Goal: Task Accomplishment & Management: Complete application form

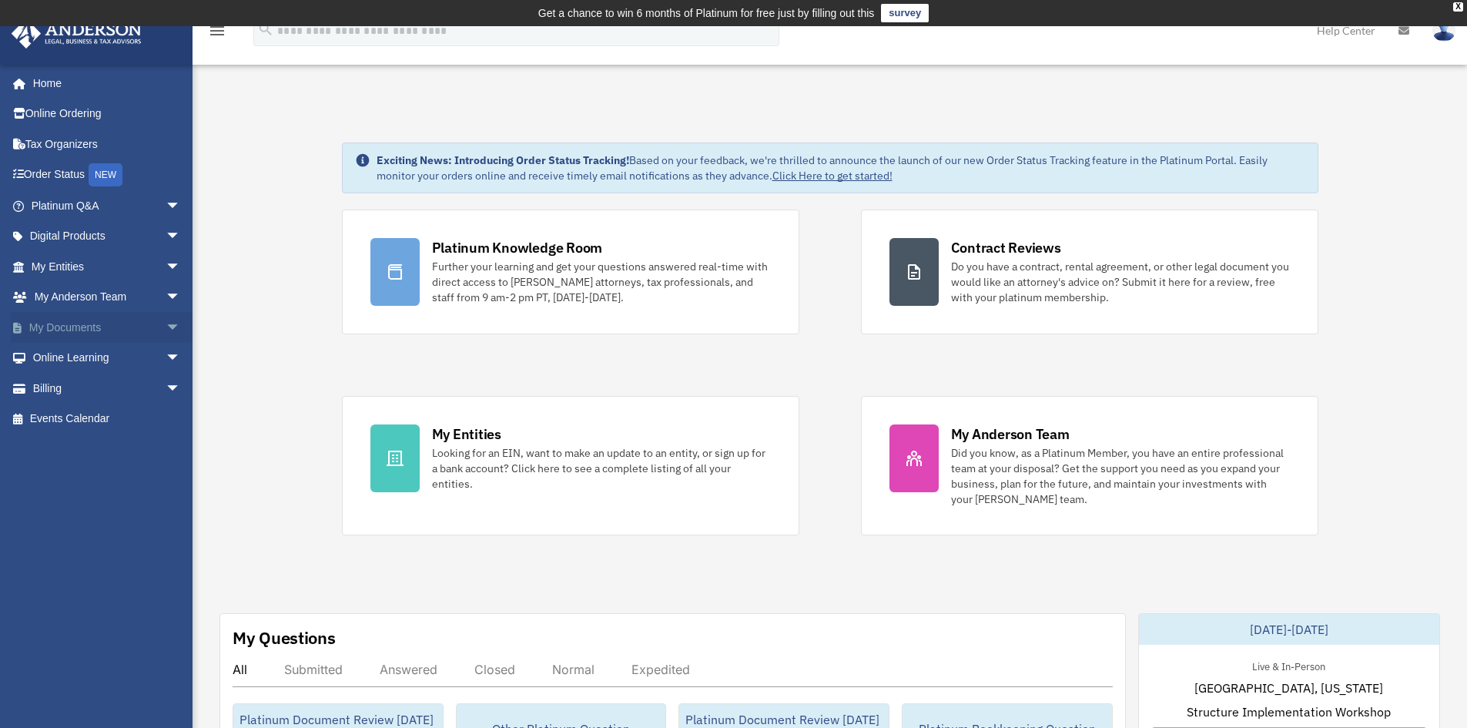
click at [166, 334] on span "arrow_drop_down" at bounding box center [181, 328] width 31 height 32
click at [122, 391] on link "Meeting Minutes" at bounding box center [113, 388] width 183 height 31
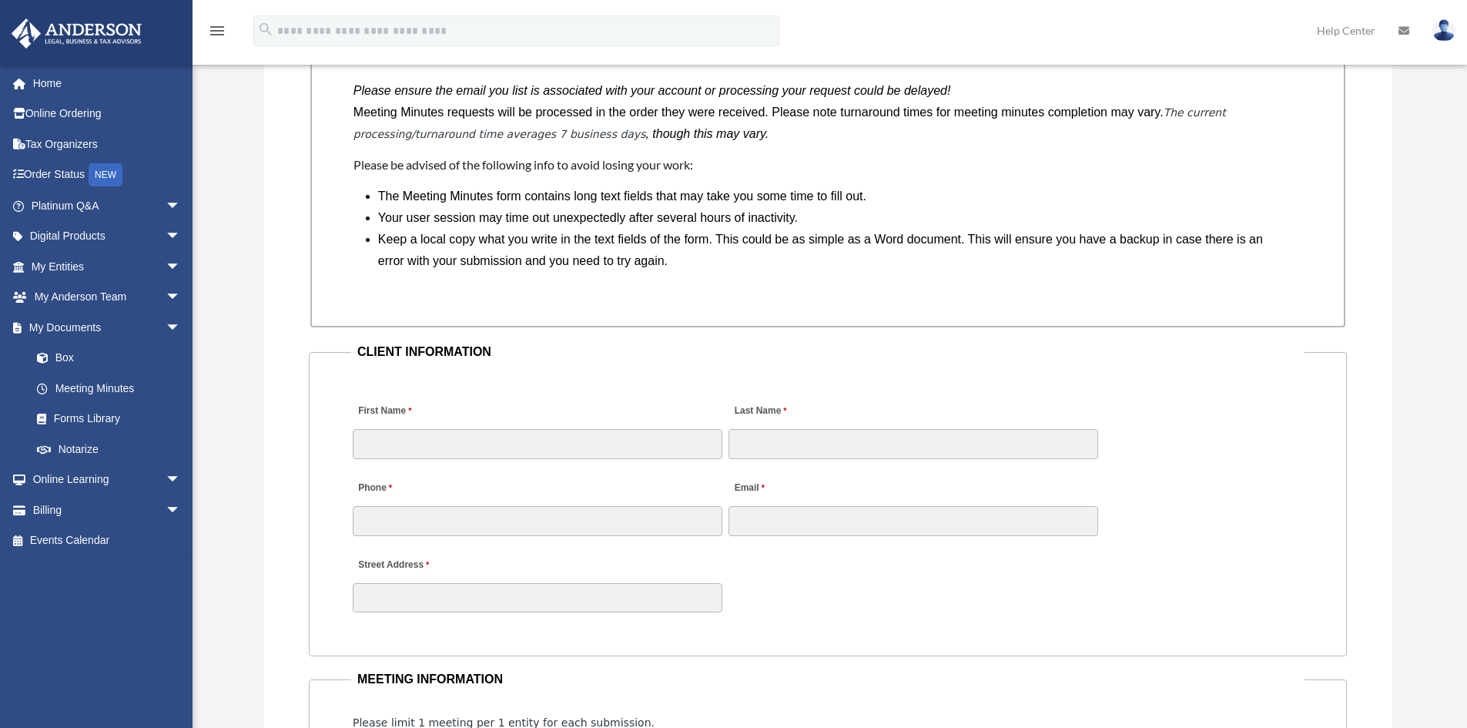
scroll to position [1463, 0]
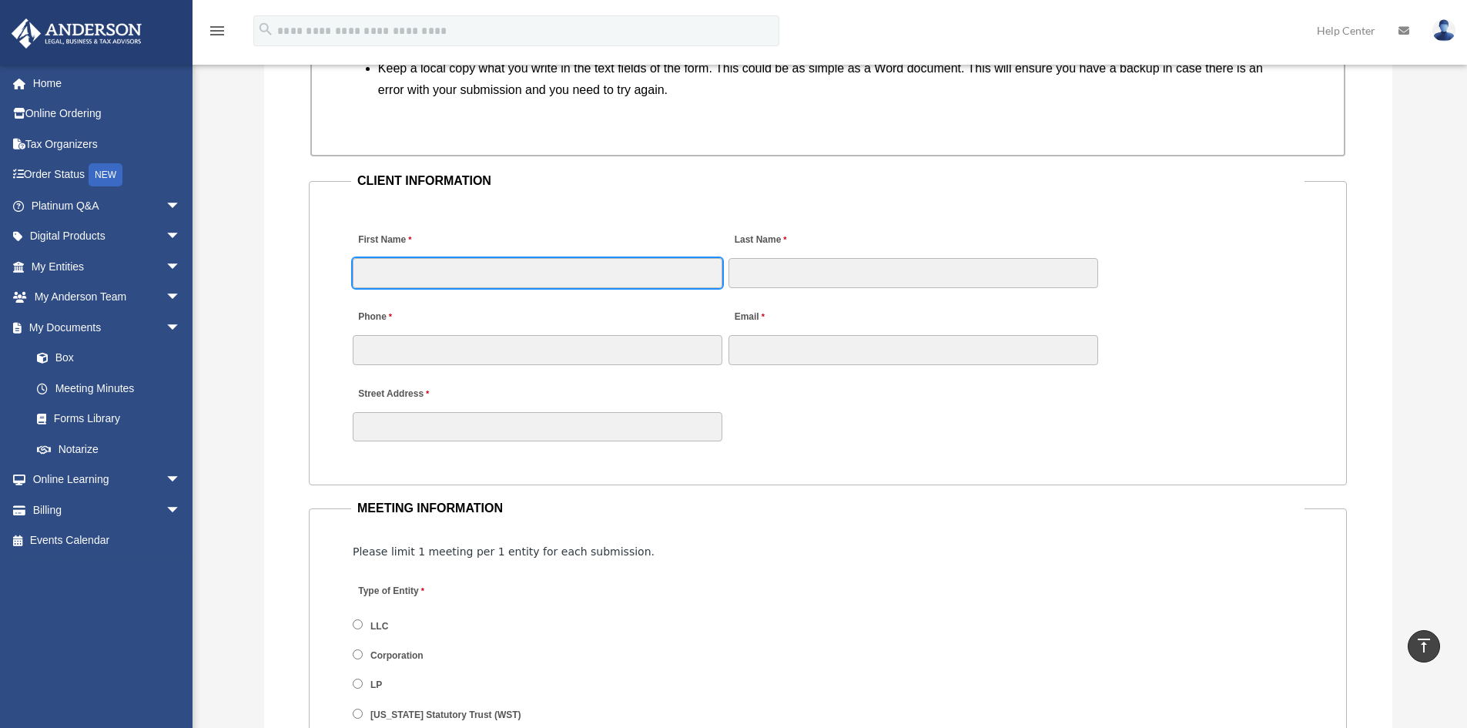
click at [457, 263] on input "First Name" at bounding box center [538, 272] width 370 height 29
type input "*****"
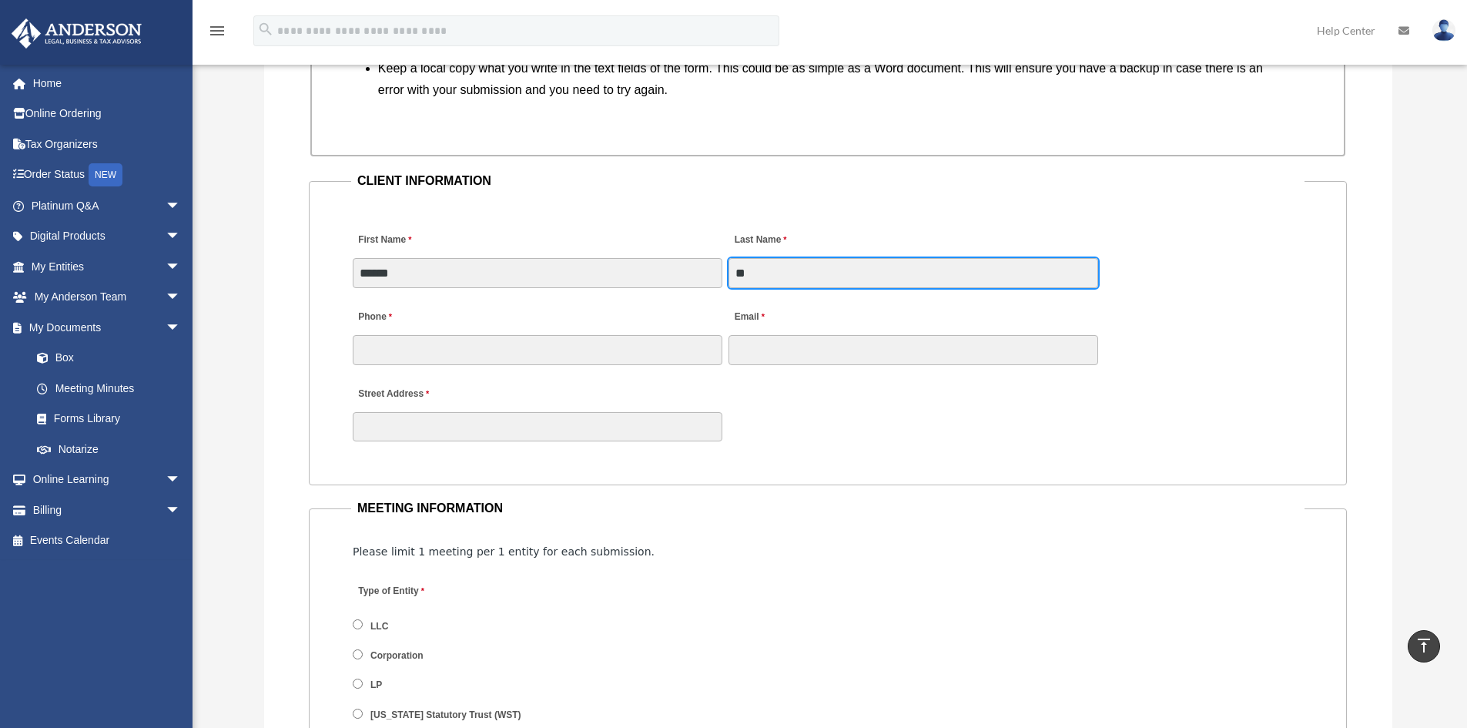
type input "*"
type input "********"
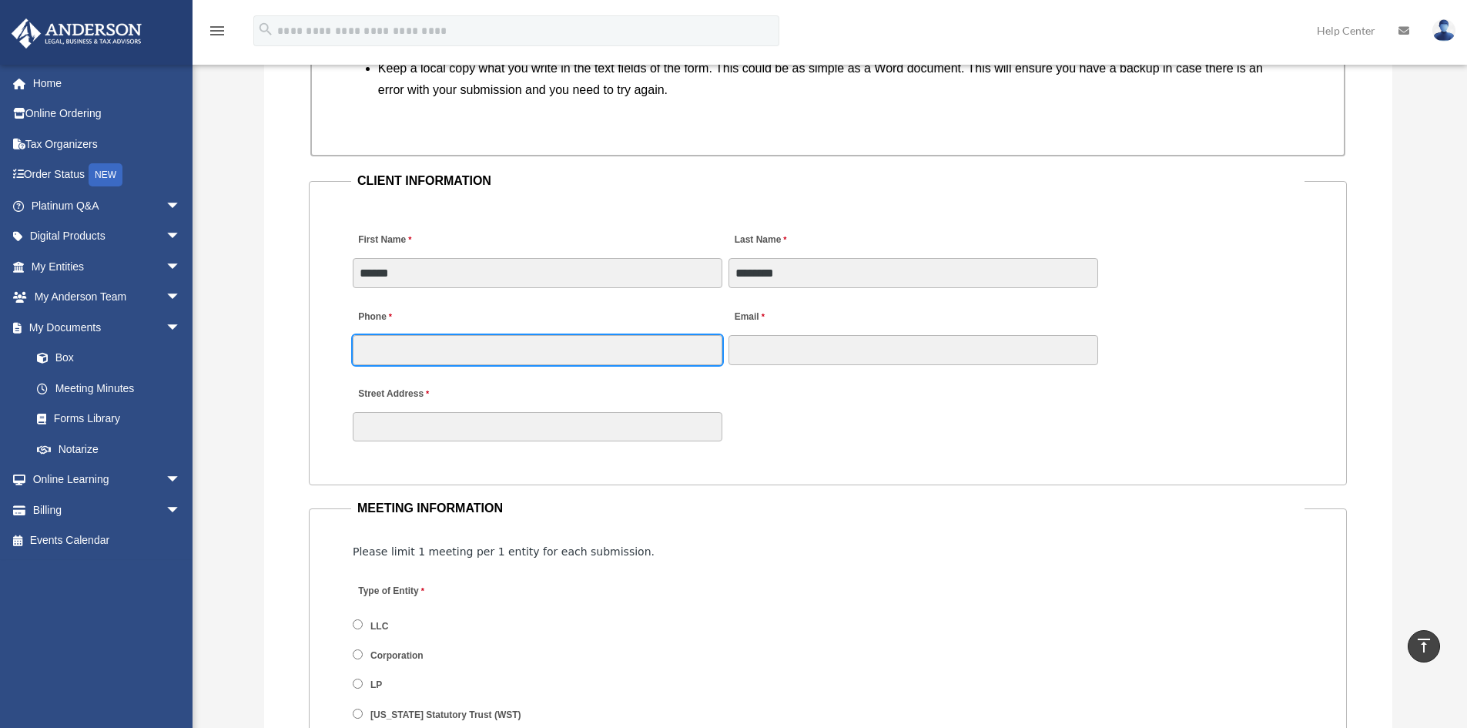
drag, startPoint x: 464, startPoint y: 360, endPoint x: 871, endPoint y: 378, distance: 407.7
click at [466, 360] on input "Phone" at bounding box center [538, 349] width 370 height 29
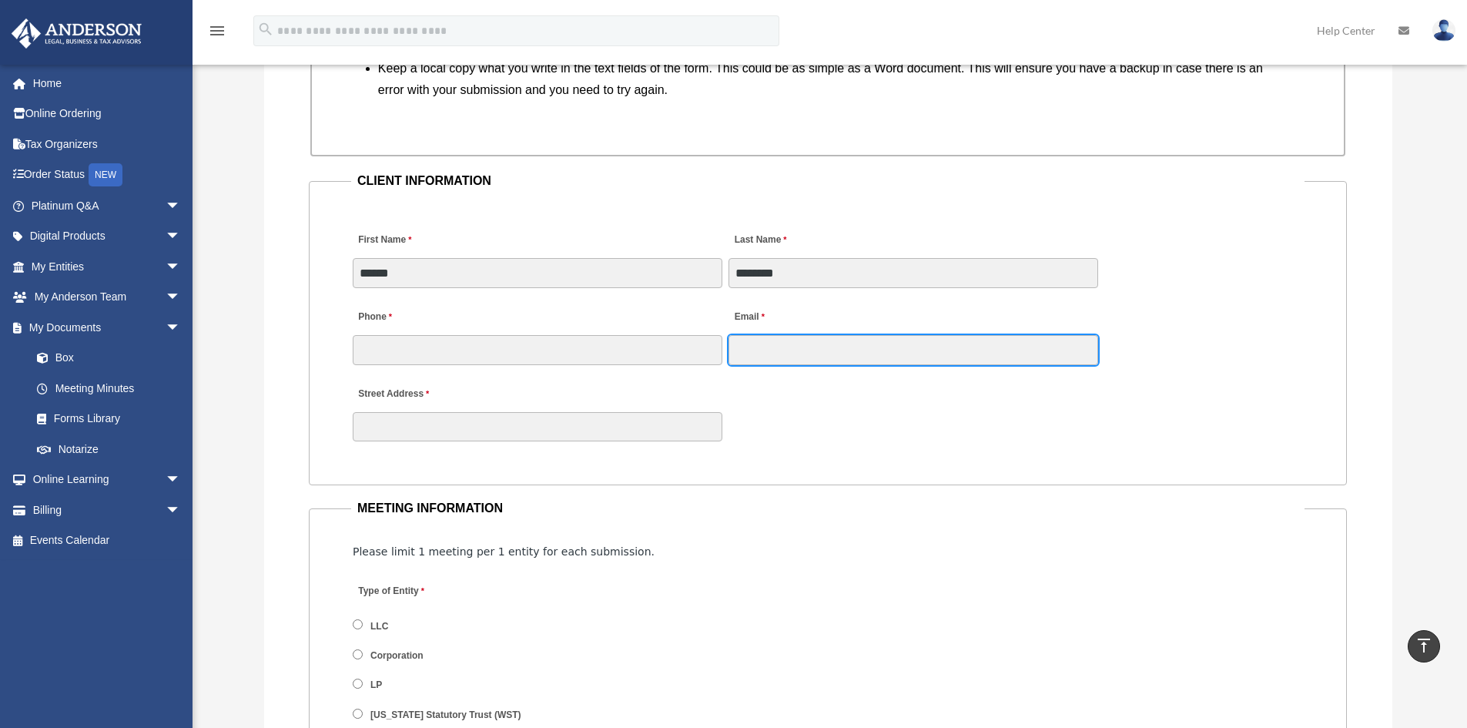
click at [792, 338] on input "Email" at bounding box center [913, 349] width 370 height 29
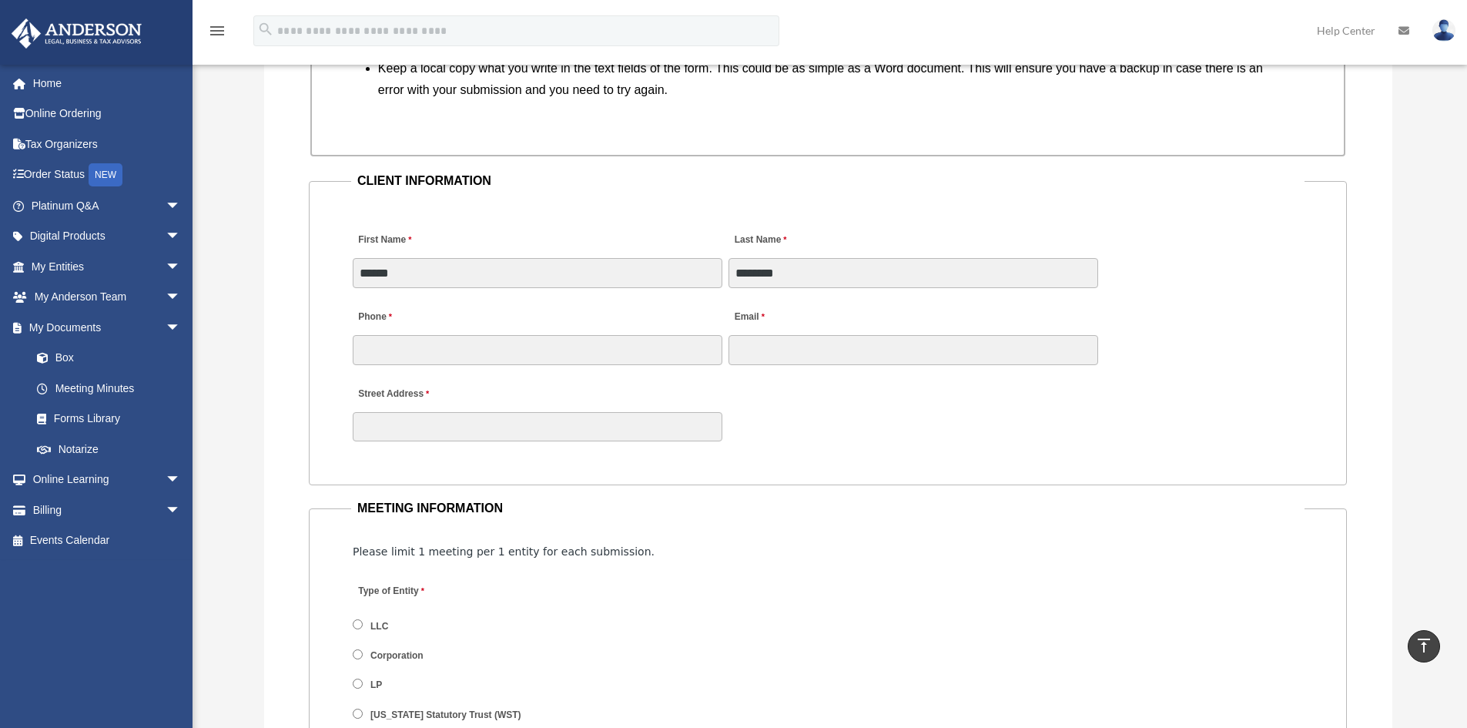
click at [495, 442] on div "Street Address" at bounding box center [827, 410] width 953 height 68
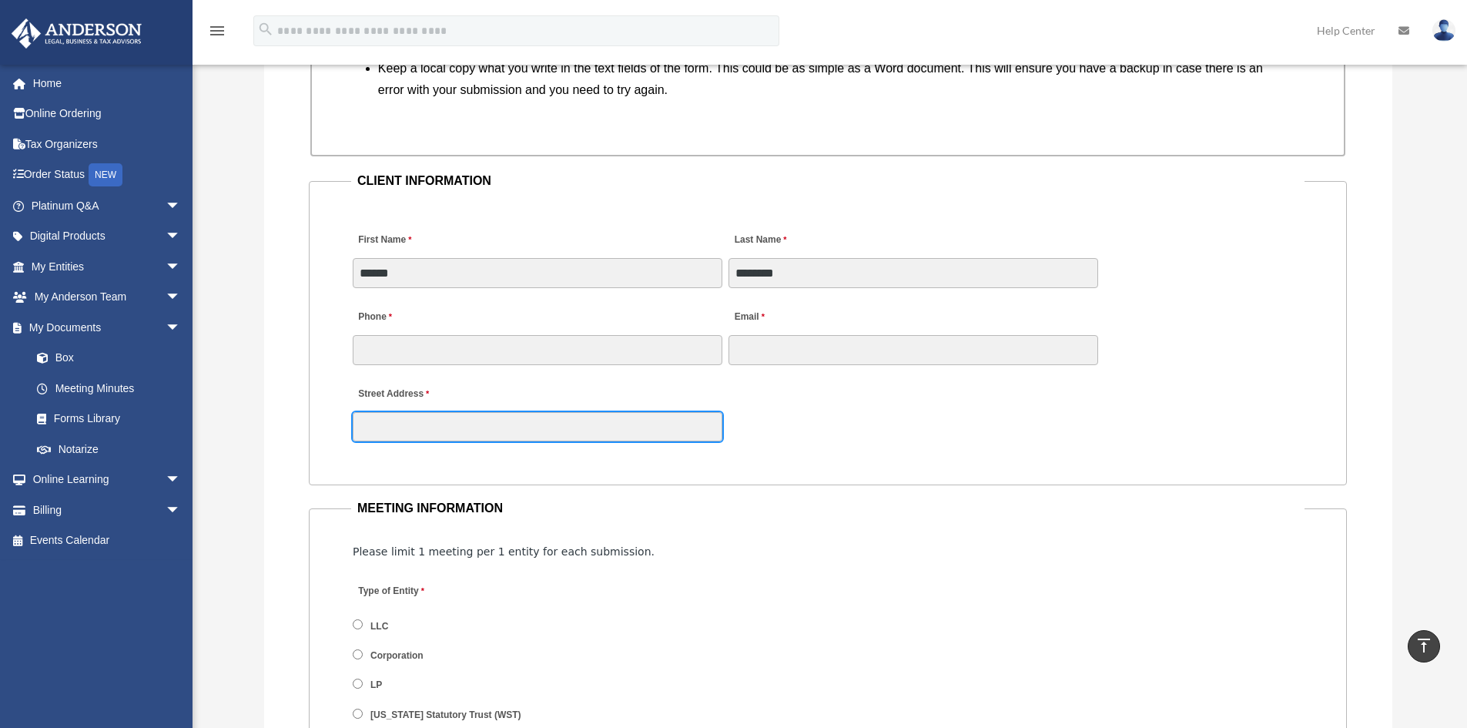
click at [462, 426] on input "Street Address" at bounding box center [538, 426] width 370 height 29
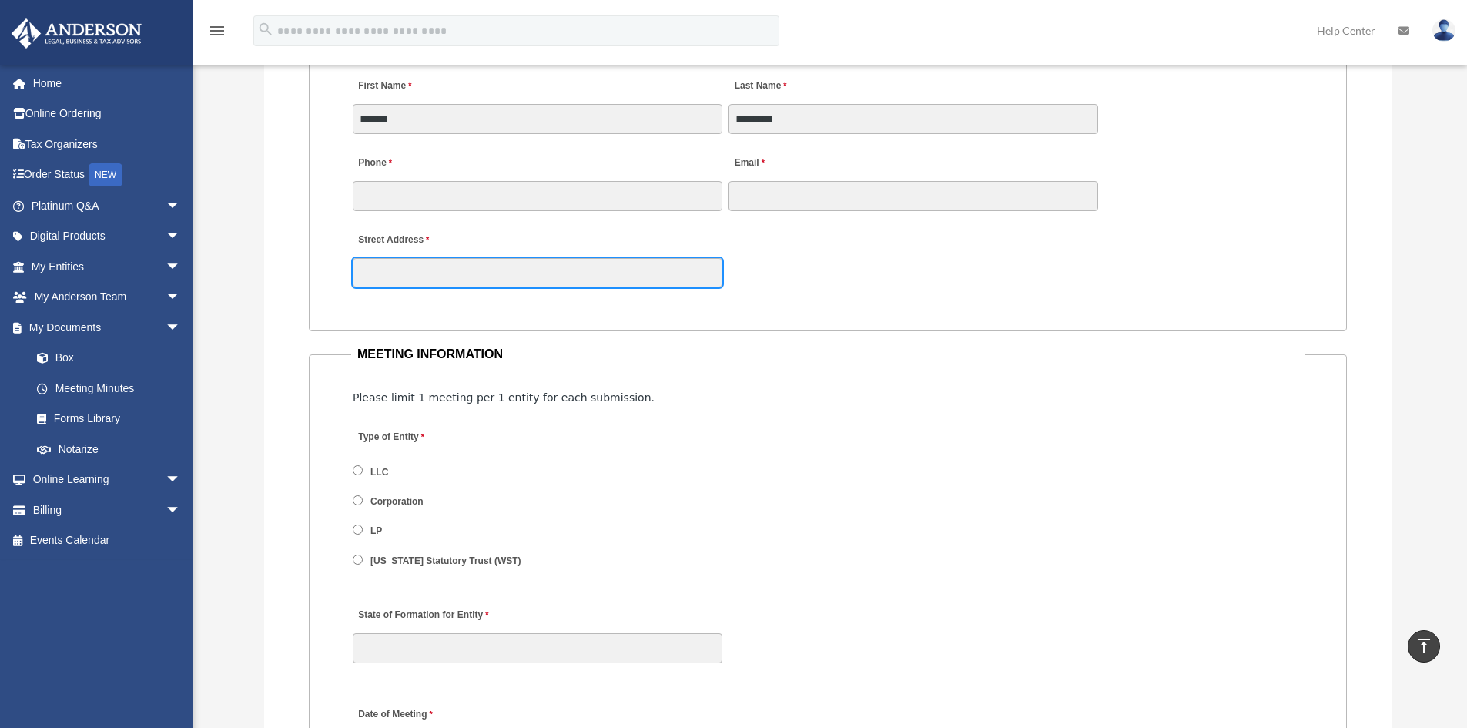
scroll to position [1771, 0]
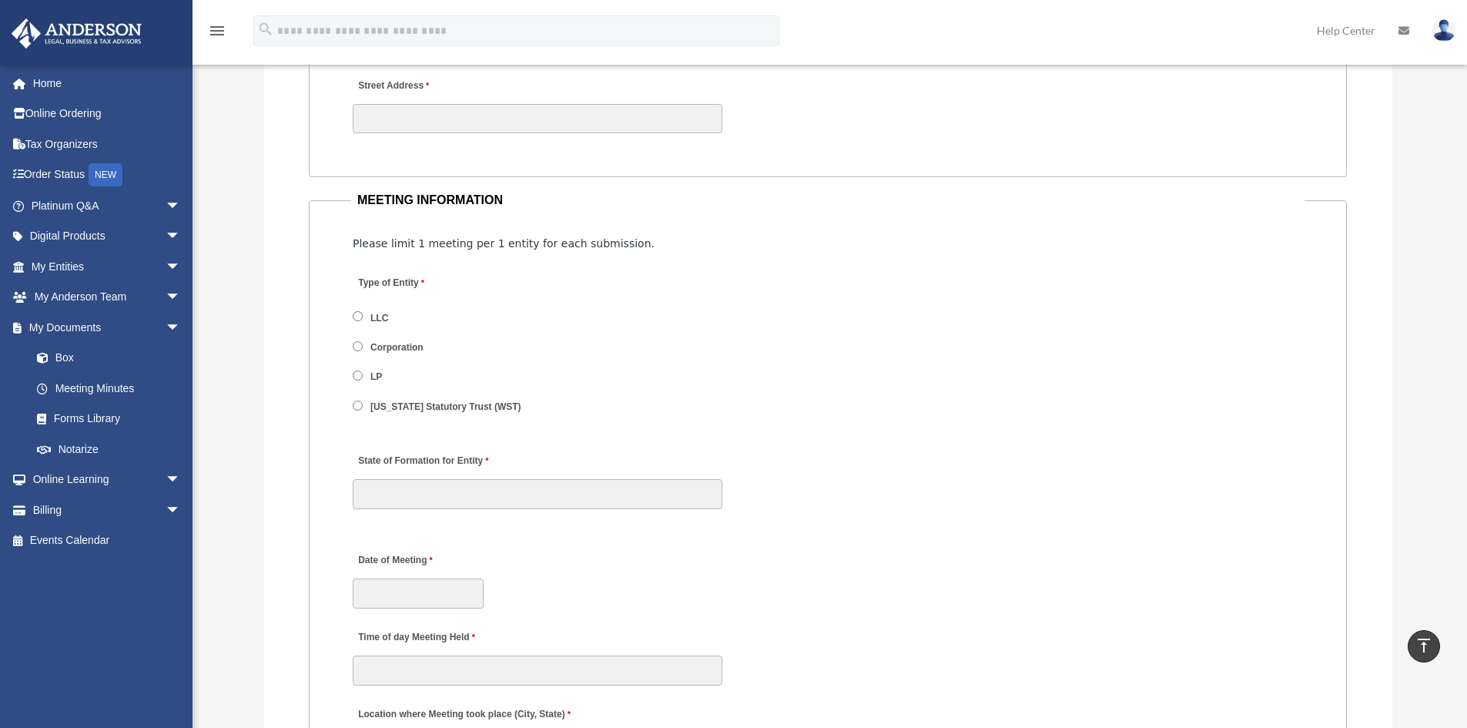
click at [410, 345] on label "Corporation" at bounding box center [397, 348] width 63 height 14
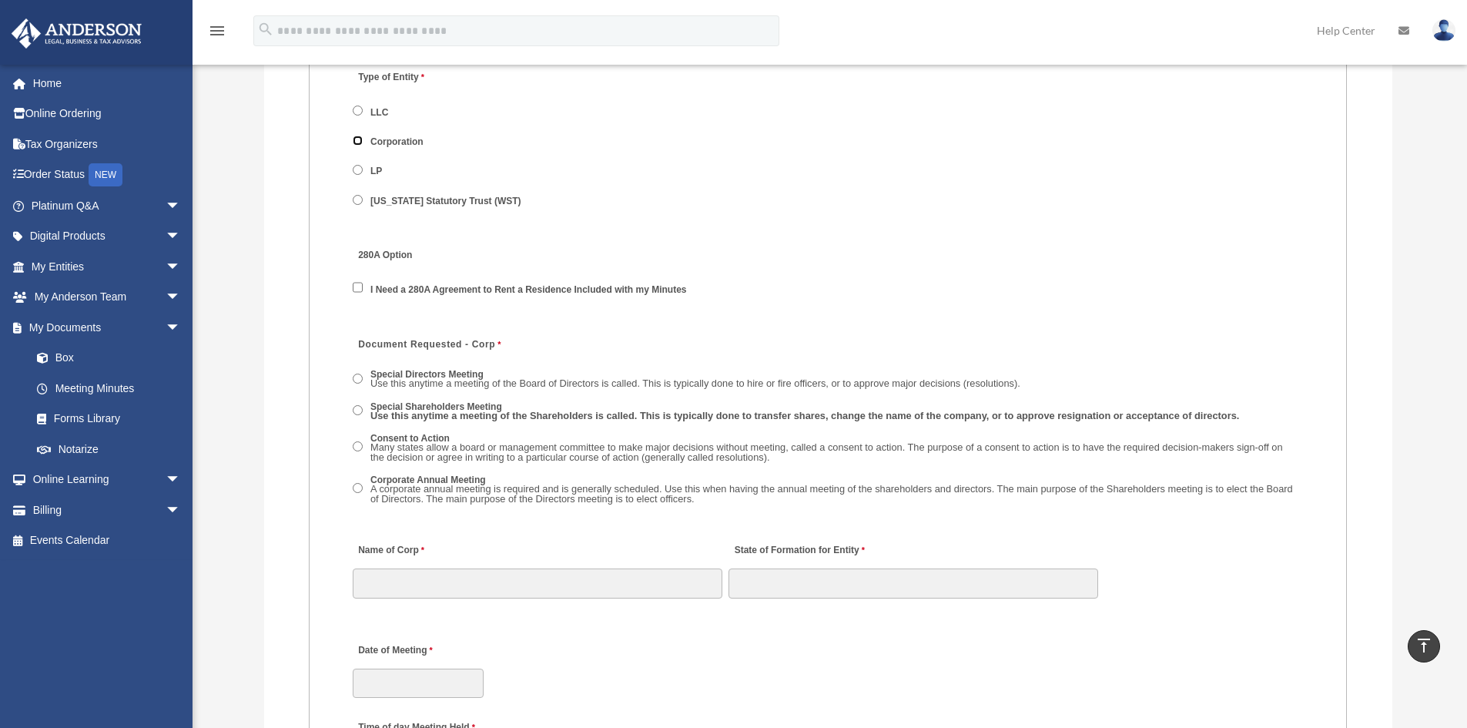
scroll to position [2002, 0]
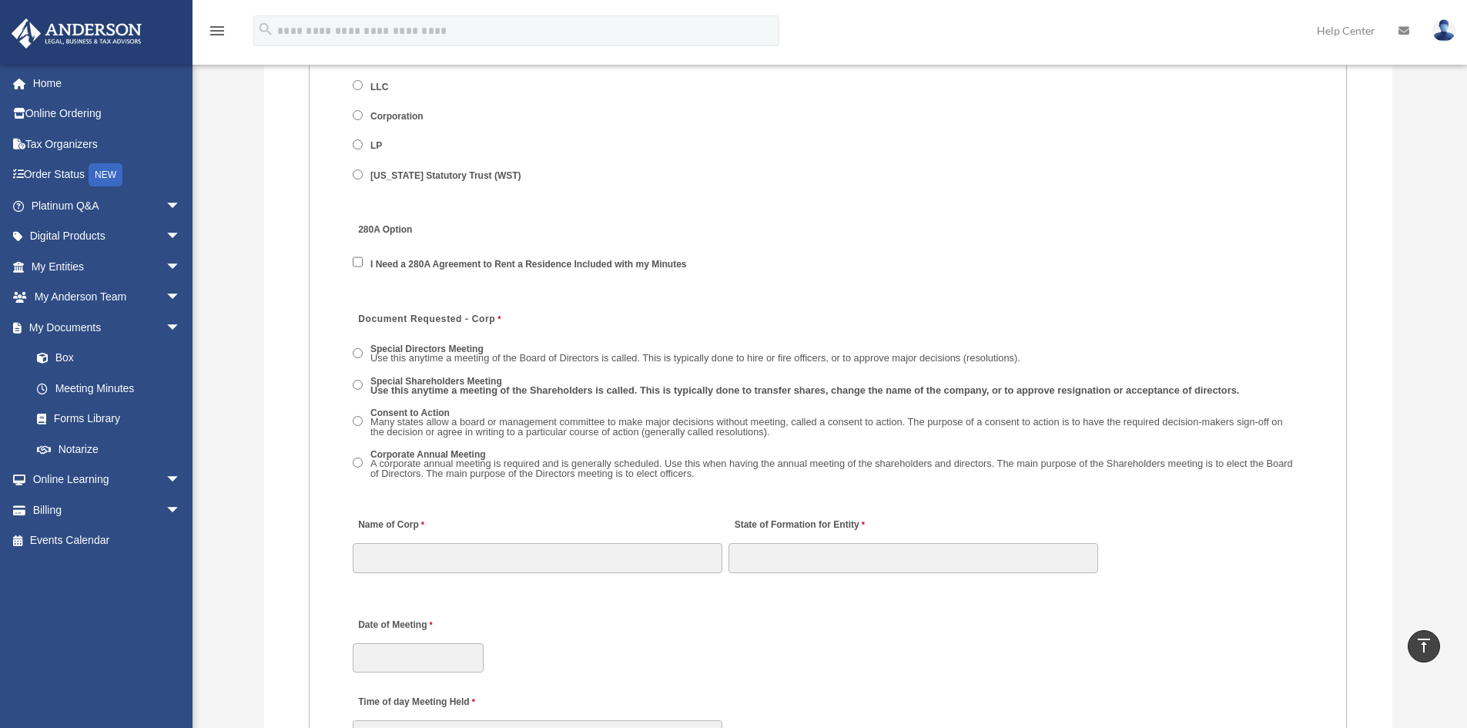
click at [382, 85] on label "LLC" at bounding box center [380, 87] width 28 height 14
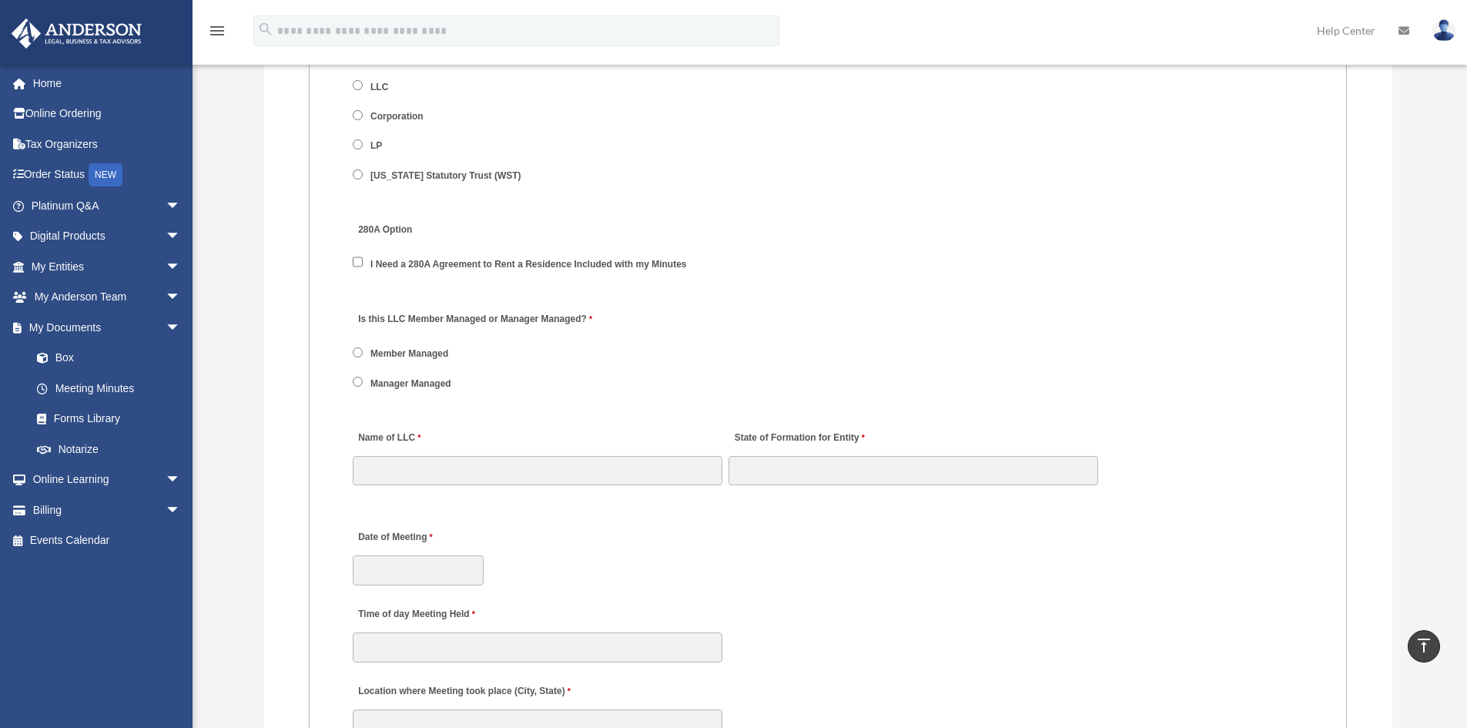
click at [397, 383] on label "Manager Managed" at bounding box center [411, 384] width 91 height 14
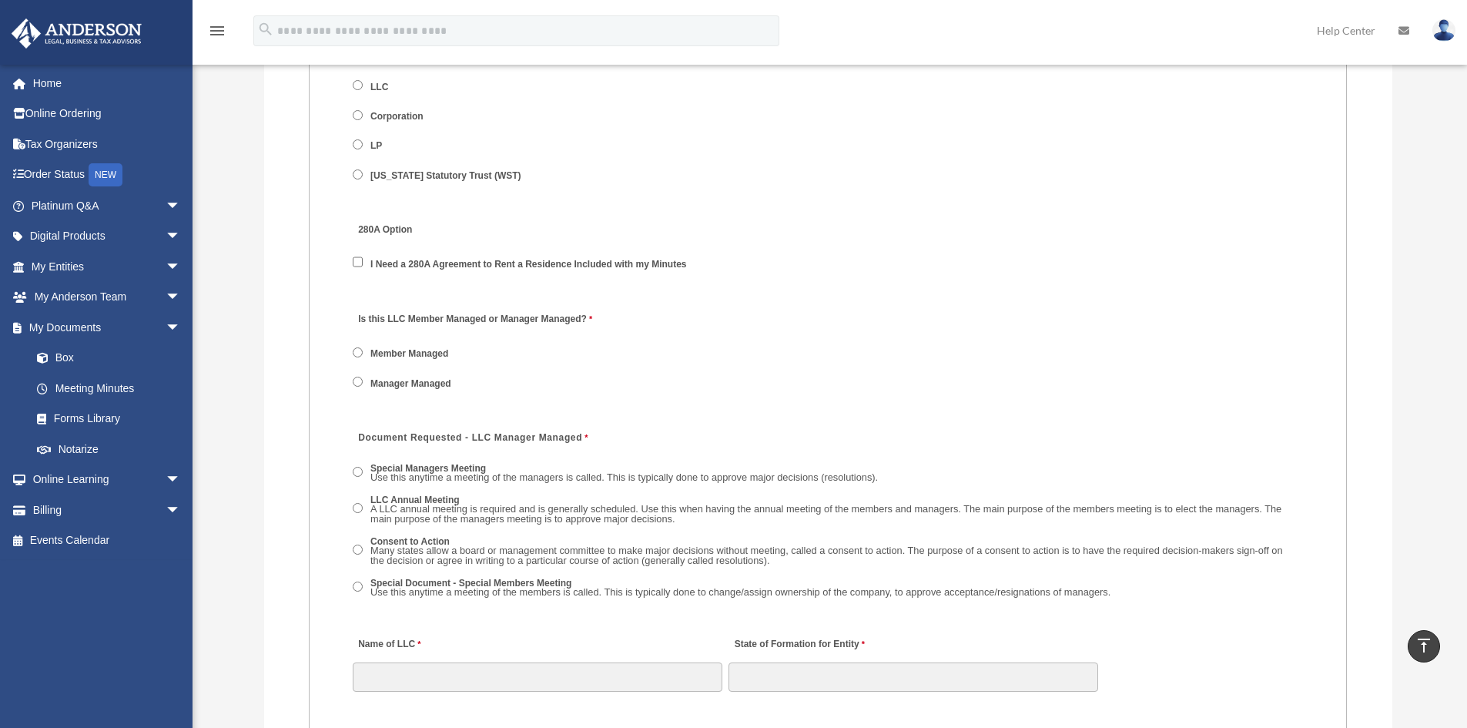
click at [434, 350] on label "Member Managed" at bounding box center [410, 354] width 89 height 14
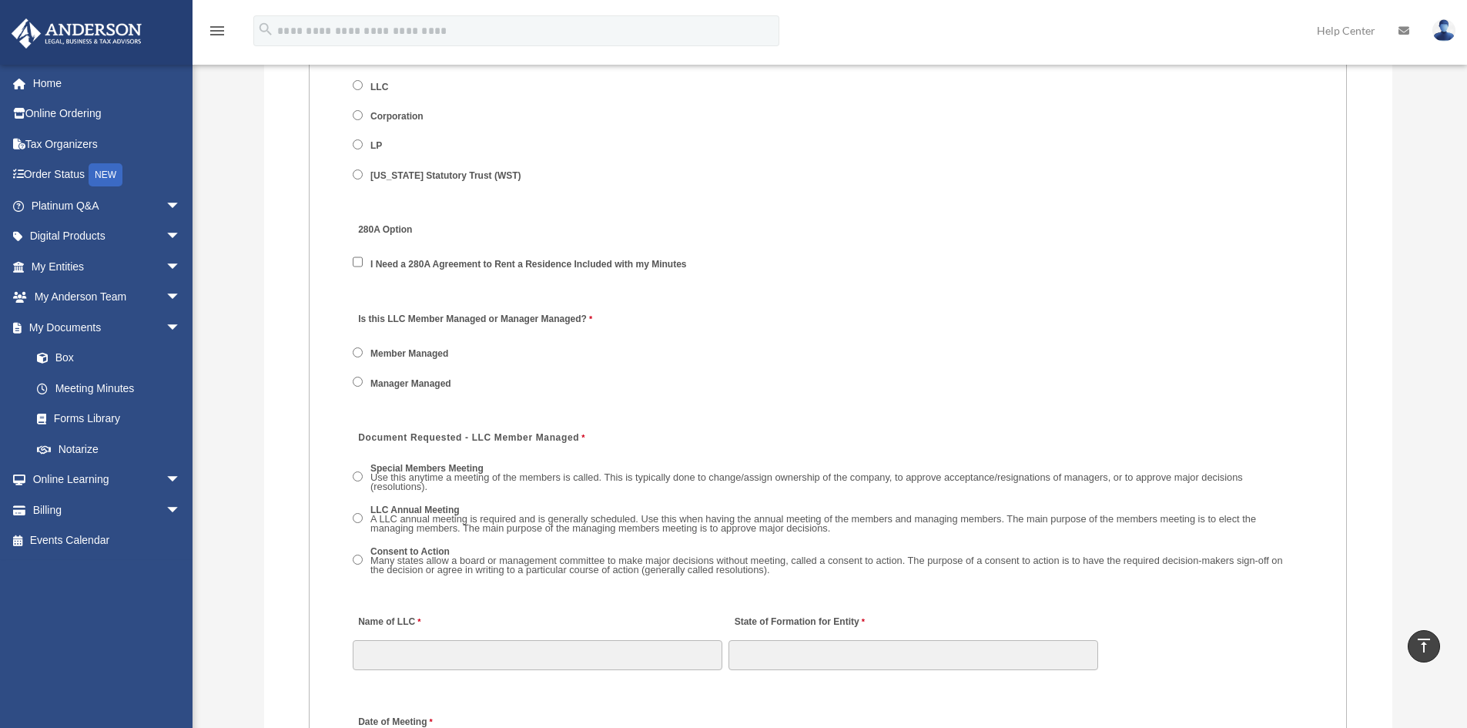
click at [401, 119] on label "Corporation" at bounding box center [397, 117] width 63 height 14
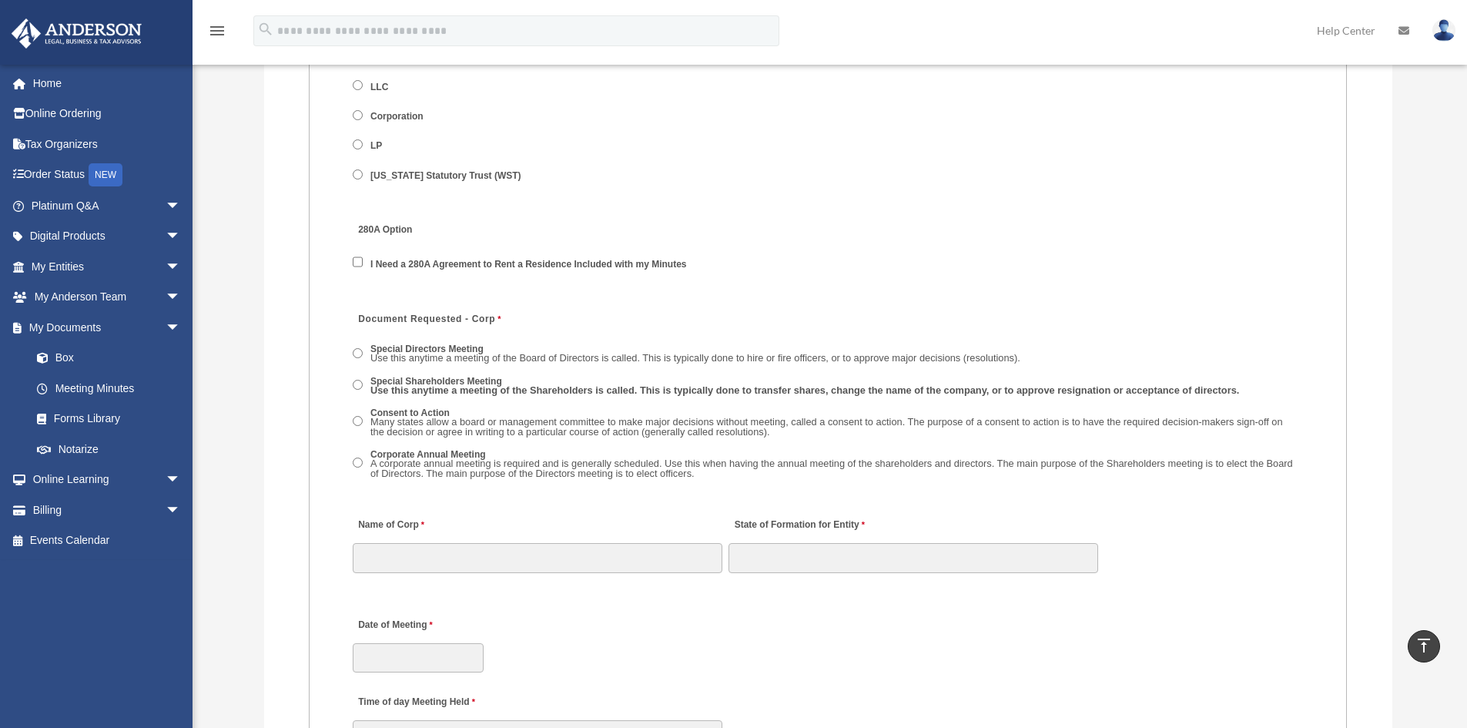
click at [917, 390] on span "Use this anytime a meeting of the Shareholders is called. This is typically don…" at bounding box center [804, 390] width 869 height 12
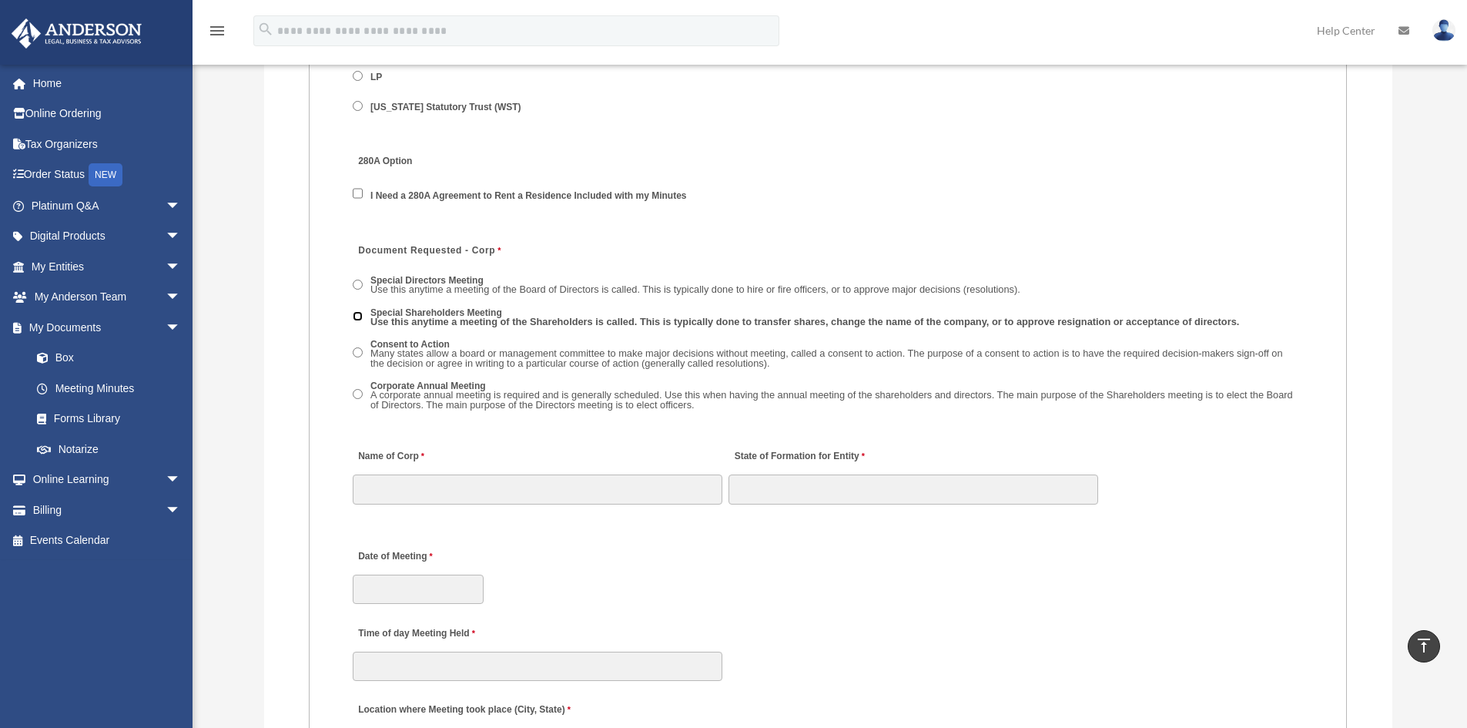
scroll to position [2156, 0]
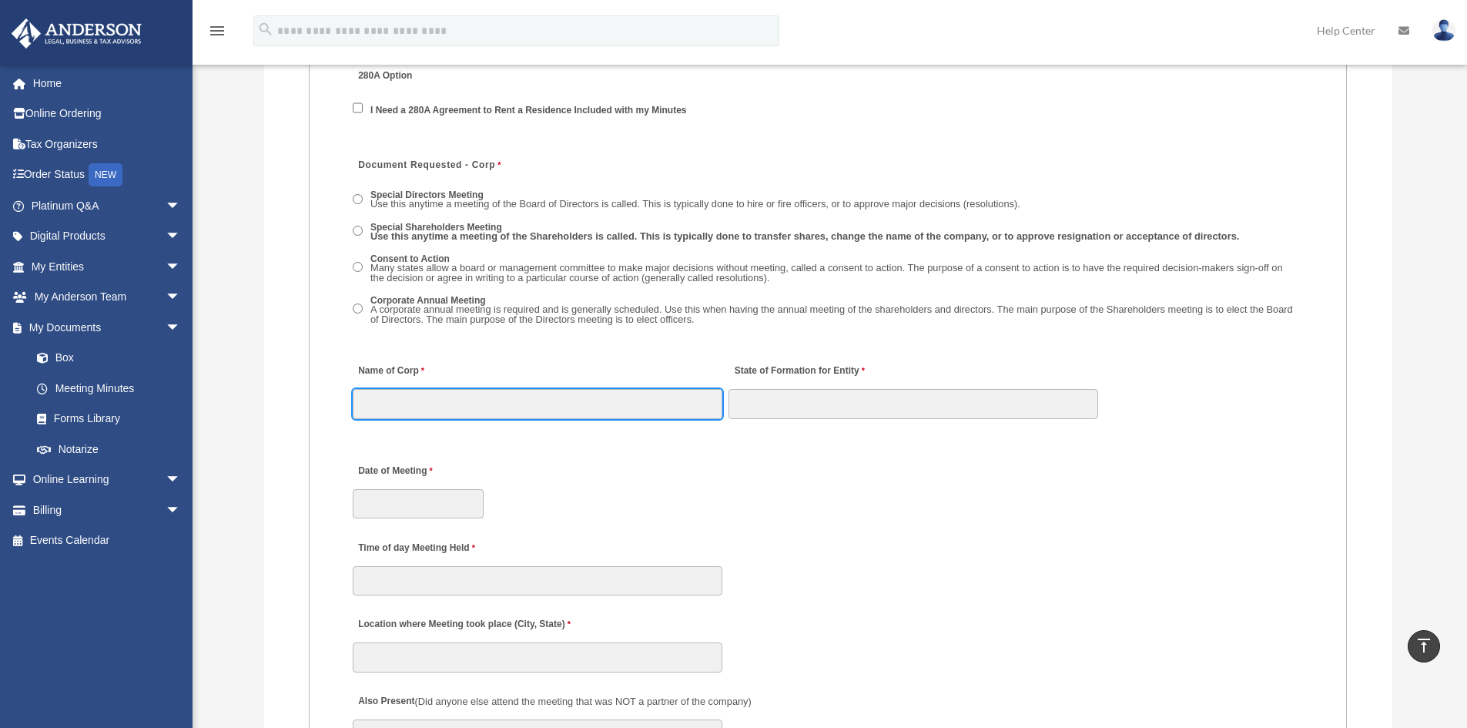
click at [434, 409] on input "Name of Corp" at bounding box center [538, 403] width 370 height 29
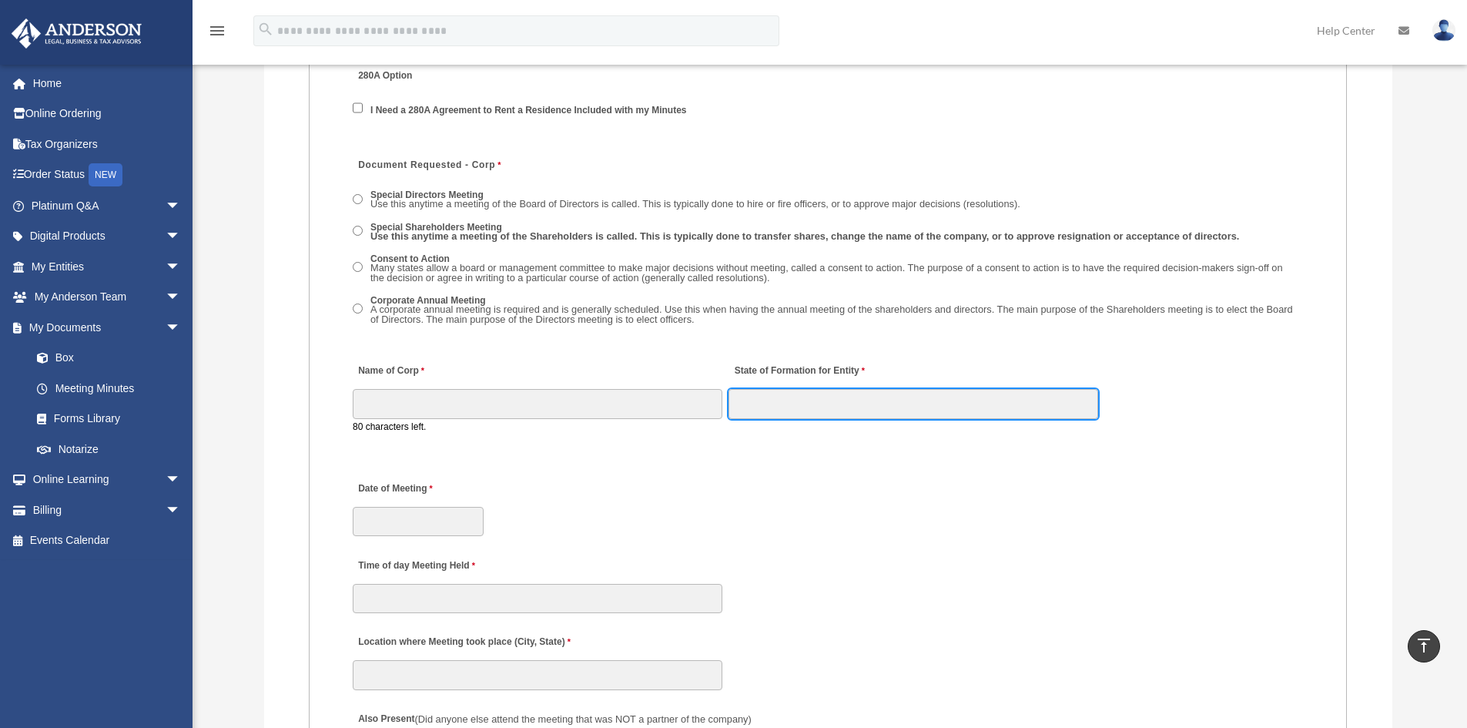
click at [776, 412] on input "State of Formation for Entity" at bounding box center [913, 403] width 370 height 29
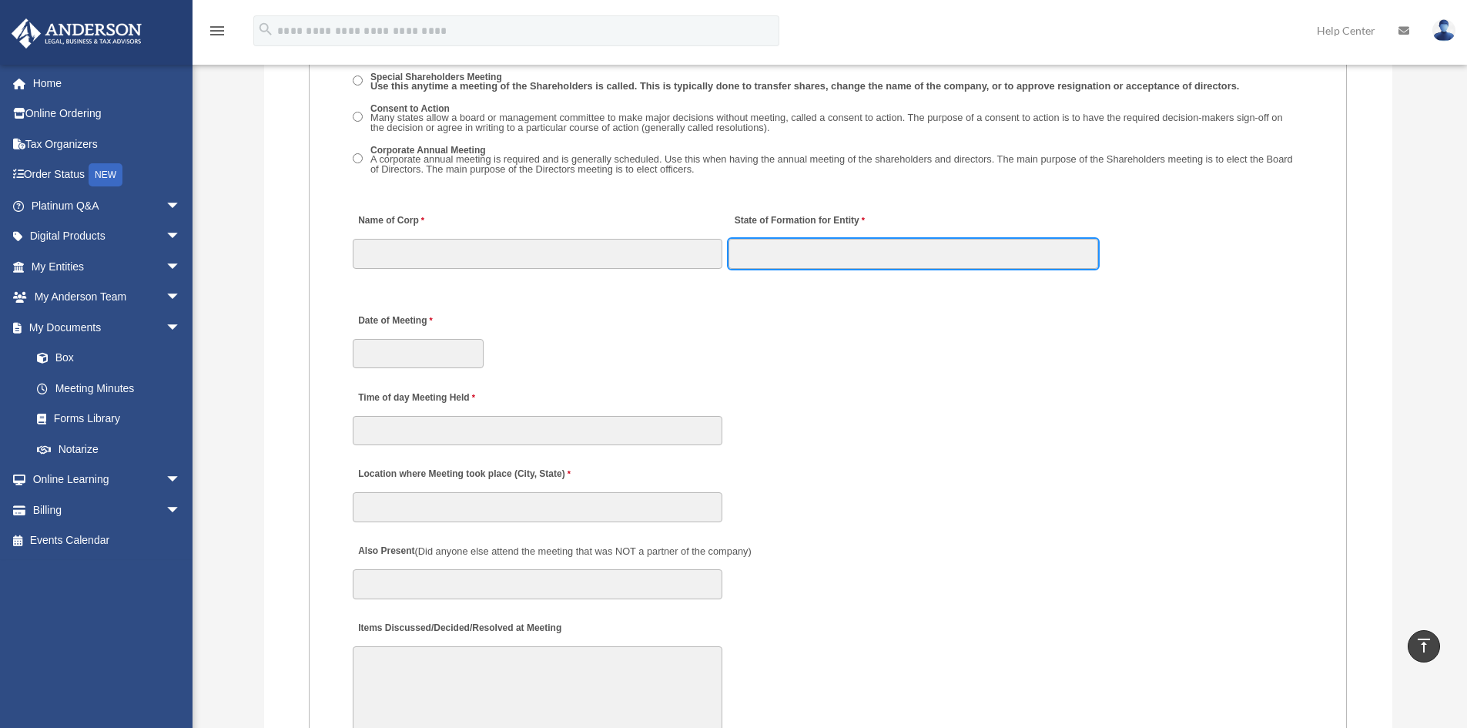
scroll to position [2310, 0]
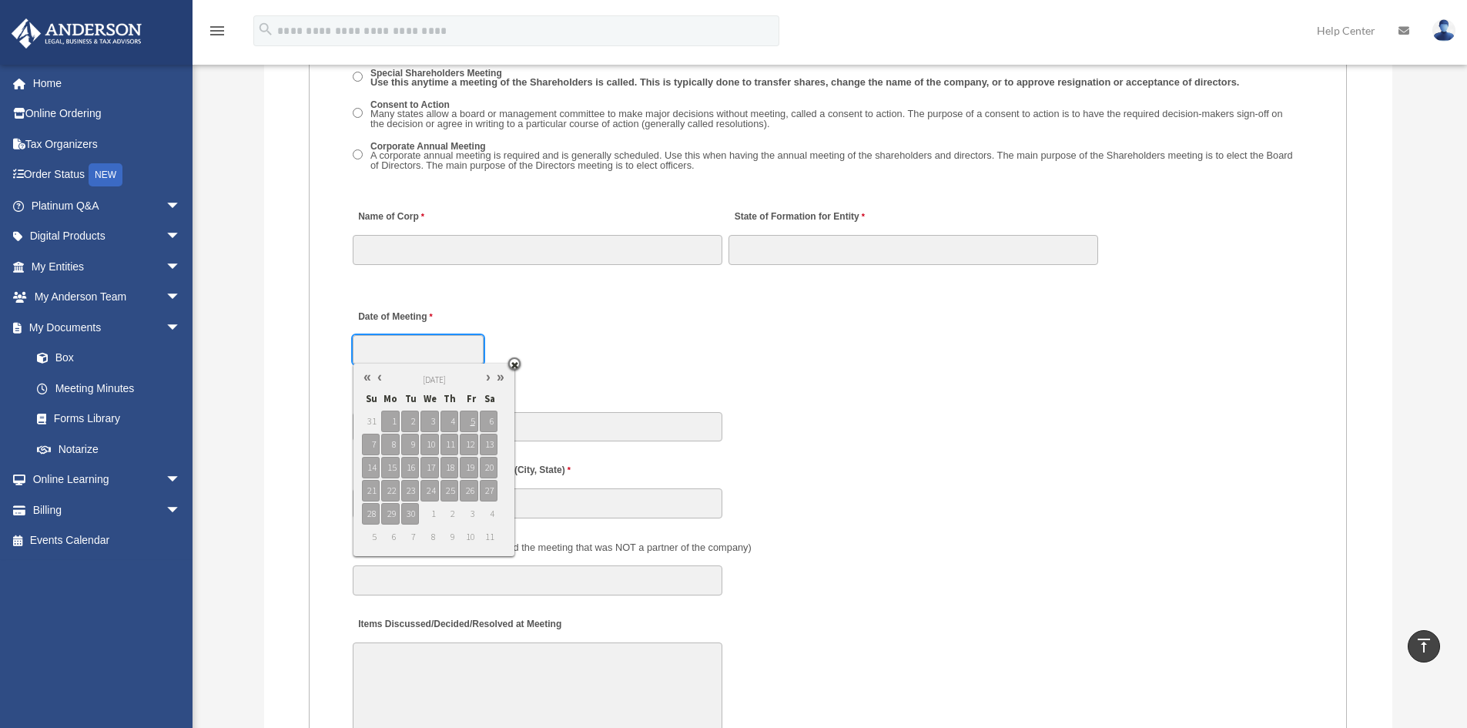
click at [404, 359] on input "Date of Meeting" at bounding box center [418, 349] width 131 height 29
click at [673, 418] on input "Time of day Meeting Held" at bounding box center [538, 426] width 370 height 29
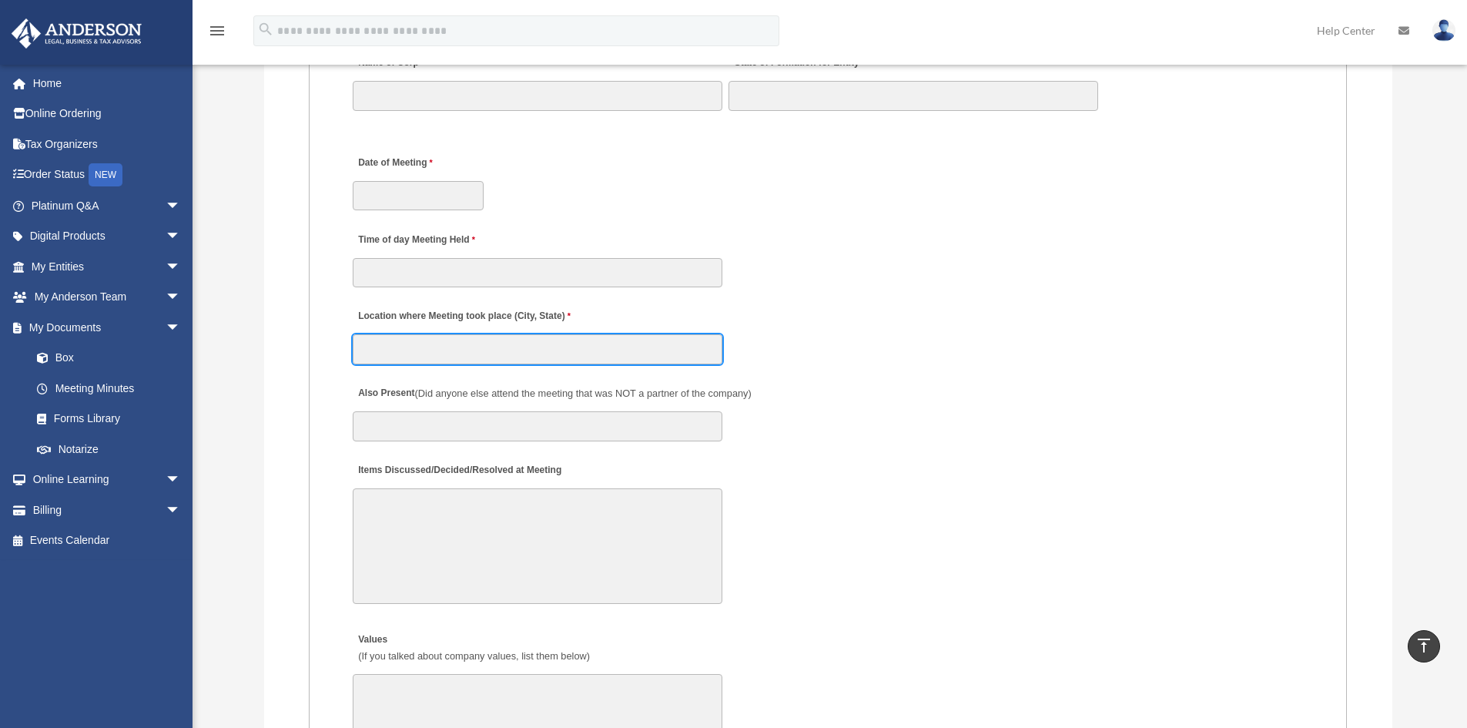
click at [619, 347] on input "Location where Meeting took place (City, State)" at bounding box center [538, 348] width 370 height 29
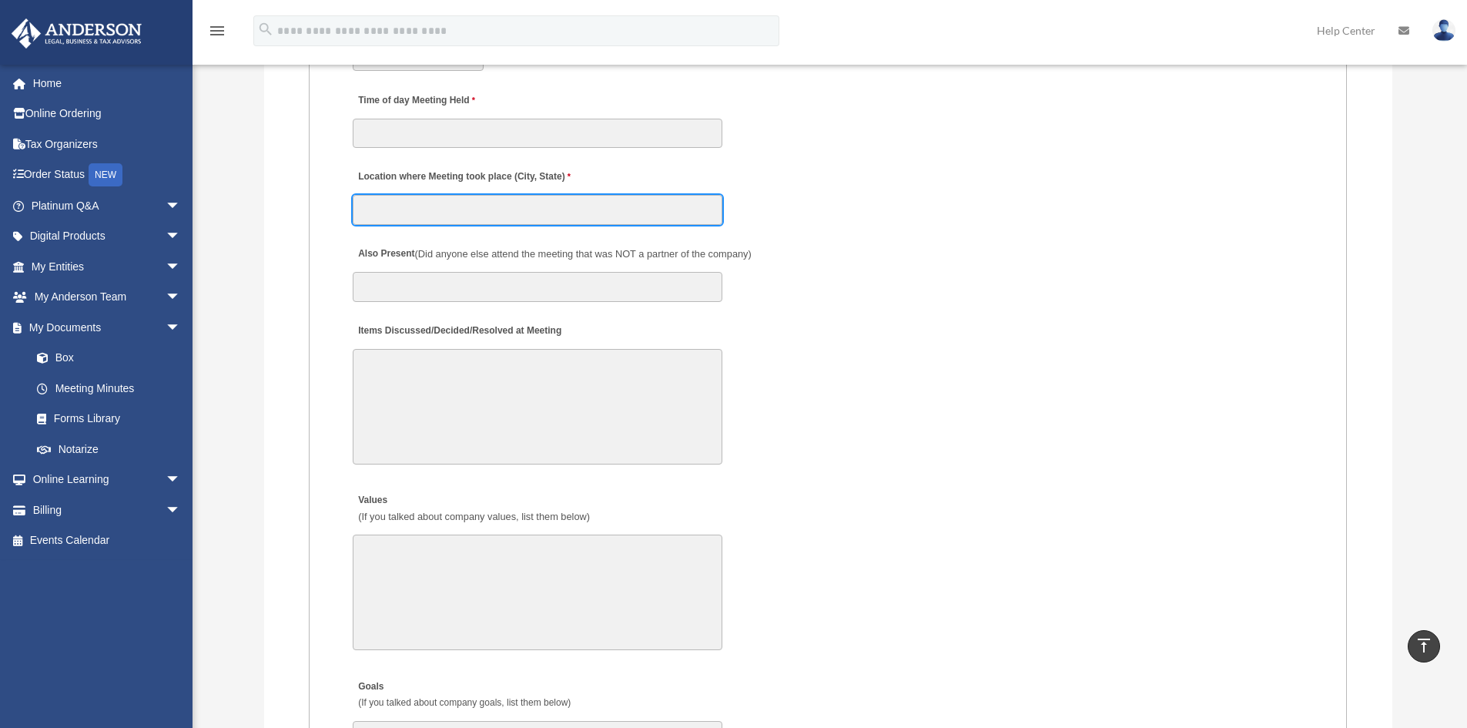
scroll to position [2618, 0]
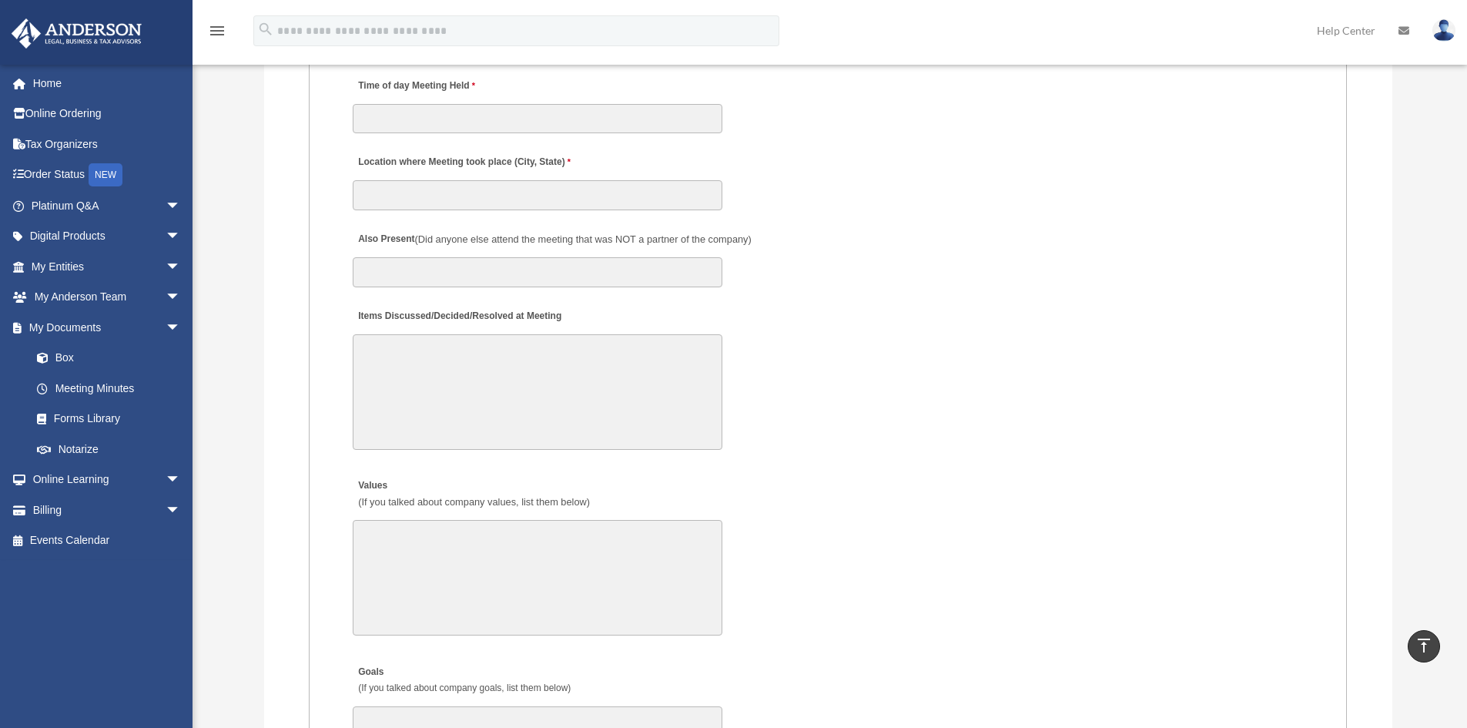
click at [924, 447] on div "Items Discussed/Decided/Resolved at Meeting 30000 characters left." at bounding box center [827, 378] width 953 height 160
click at [554, 389] on textarea "Items Discussed/Decided/Resolved at Meeting" at bounding box center [538, 392] width 370 height 116
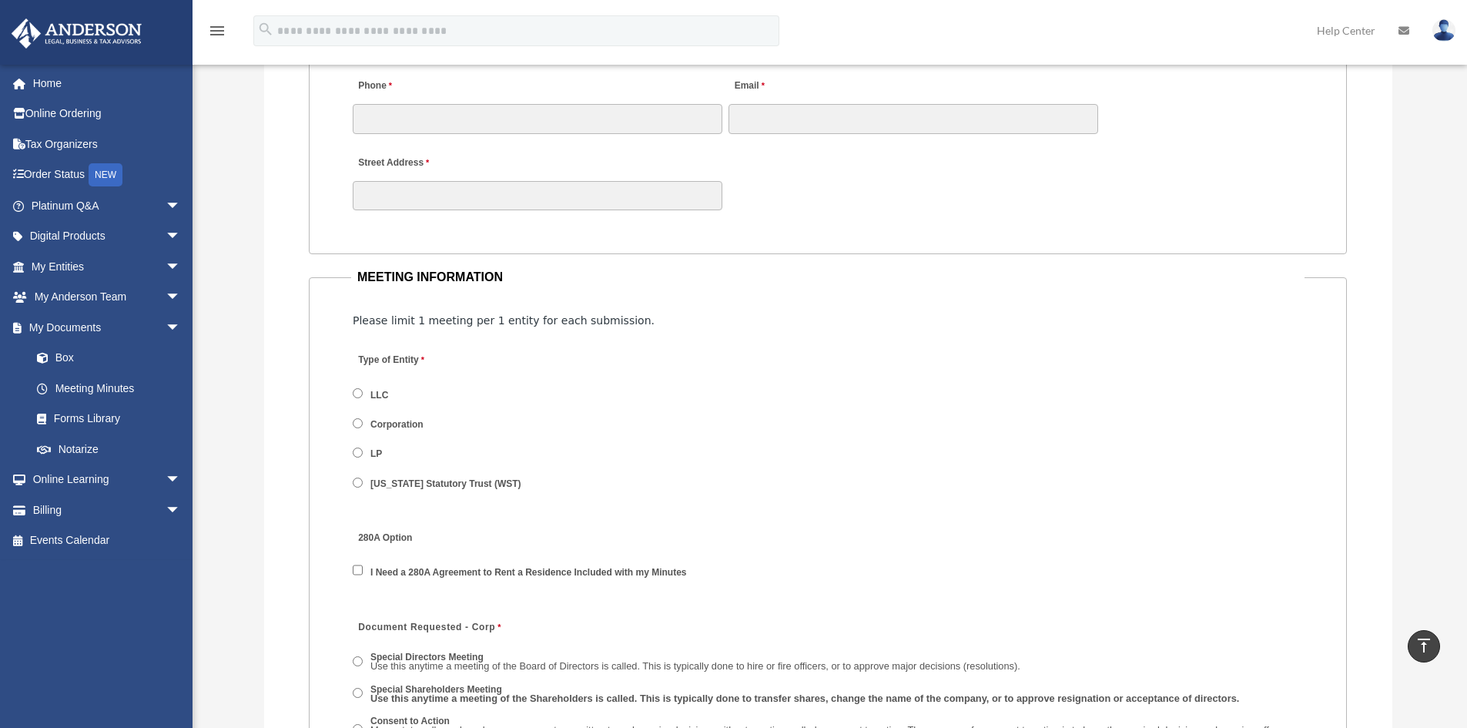
scroll to position [1386, 0]
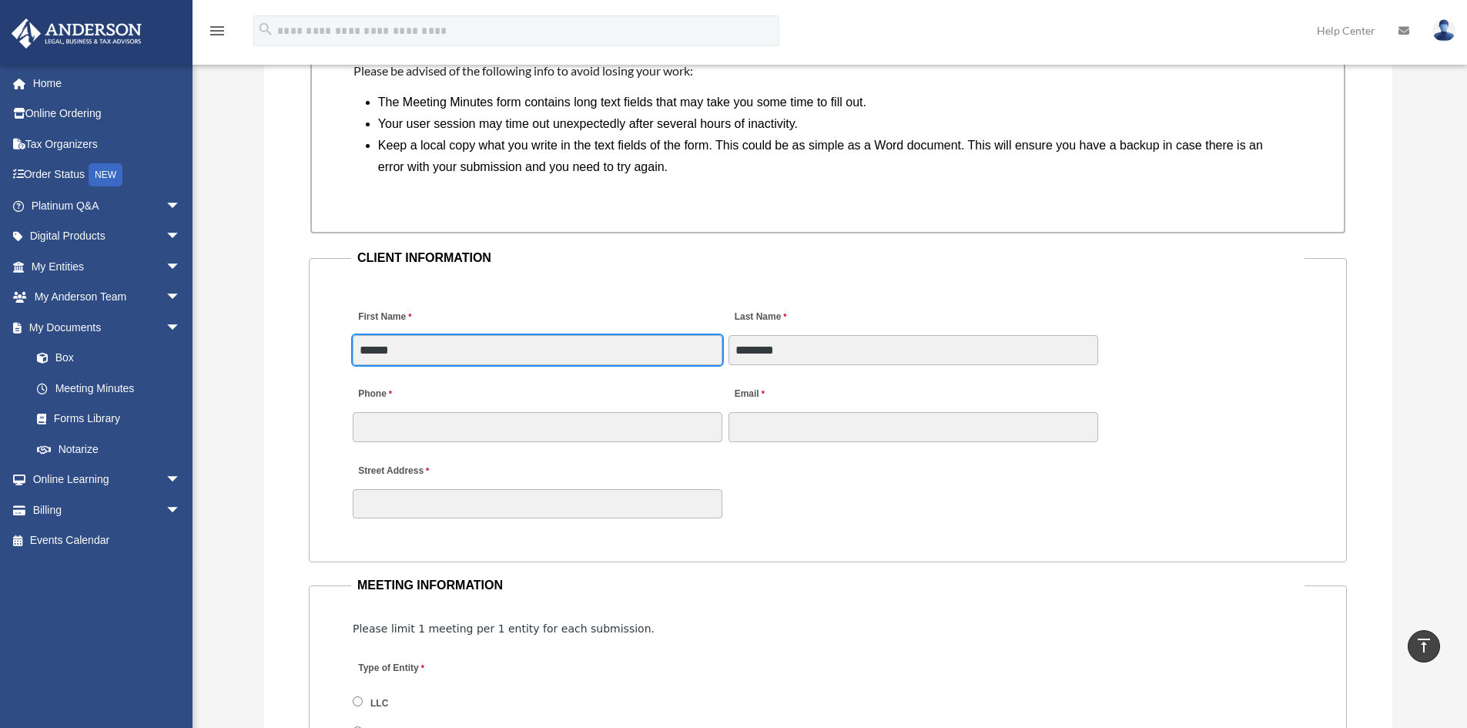
click at [457, 356] on input "*****" at bounding box center [538, 349] width 370 height 29
drag, startPoint x: 451, startPoint y: 355, endPoint x: 278, endPoint y: 357, distance: 173.3
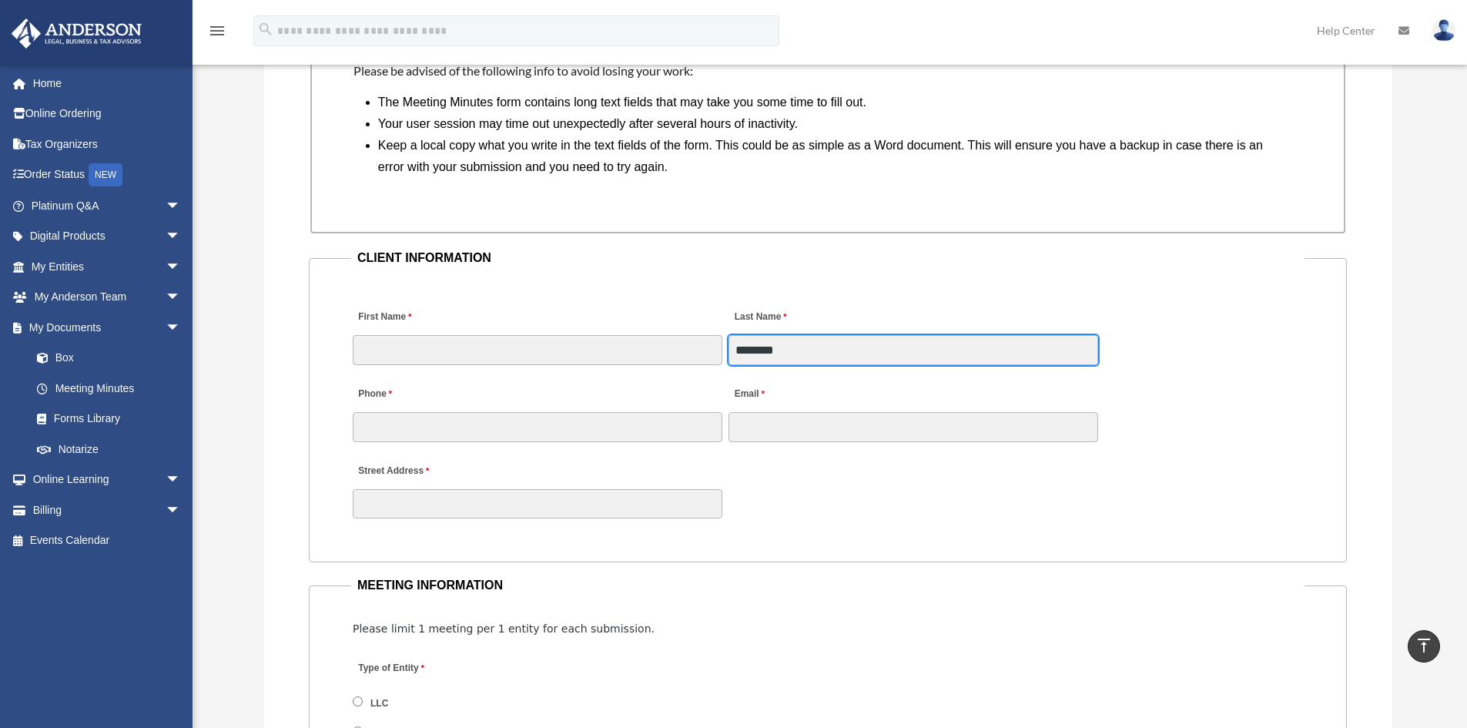
click at [799, 340] on input "********" at bounding box center [913, 349] width 370 height 29
click at [582, 358] on div "First Name Last Name ********" at bounding box center [827, 328] width 953 height 77
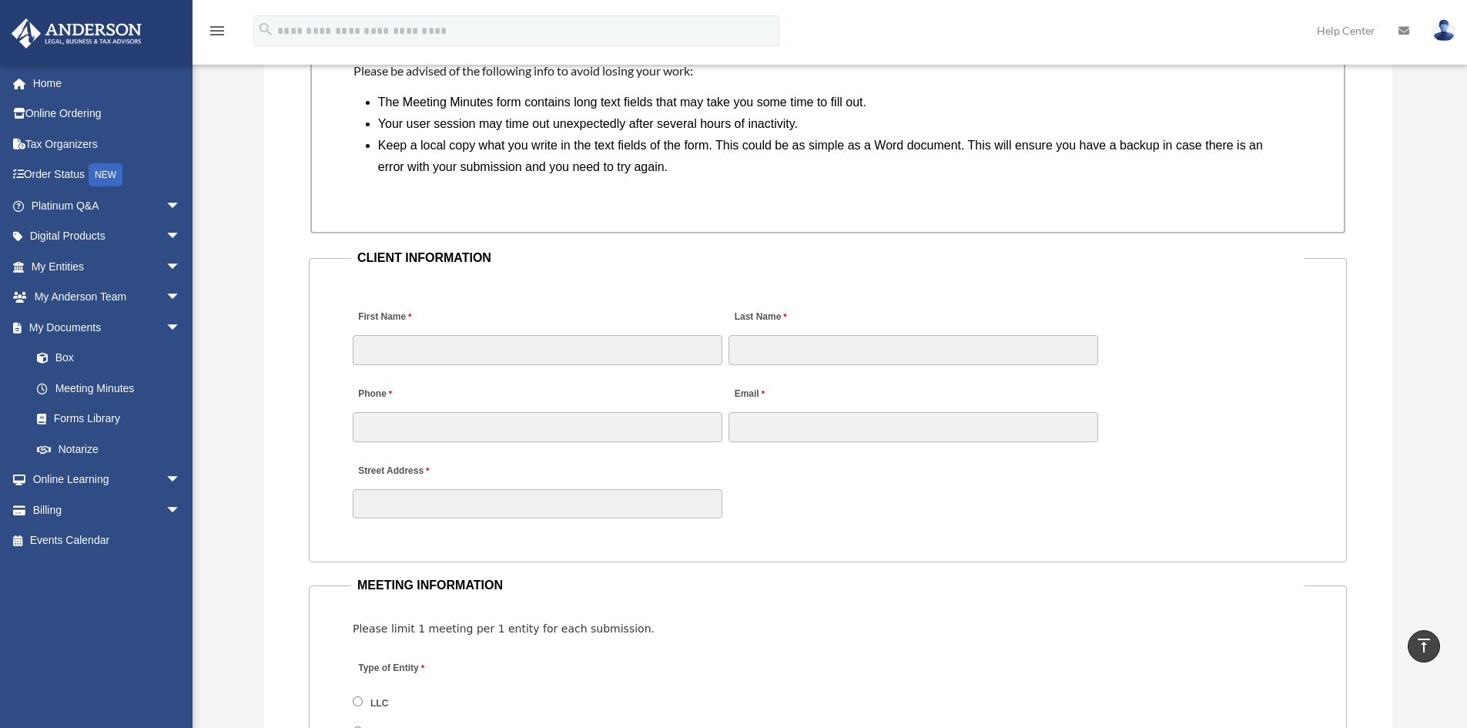
click at [879, 496] on div "Street Address" at bounding box center [827, 487] width 953 height 68
drag, startPoint x: 165, startPoint y: 316, endPoint x: 171, endPoint y: 287, distance: 29.2
click at [166, 316] on span "arrow_drop_down" at bounding box center [181, 328] width 31 height 32
click at [175, 235] on span "arrow_drop_down" at bounding box center [181, 237] width 31 height 32
click at [167, 239] on span "arrow_drop_up" at bounding box center [181, 237] width 31 height 32
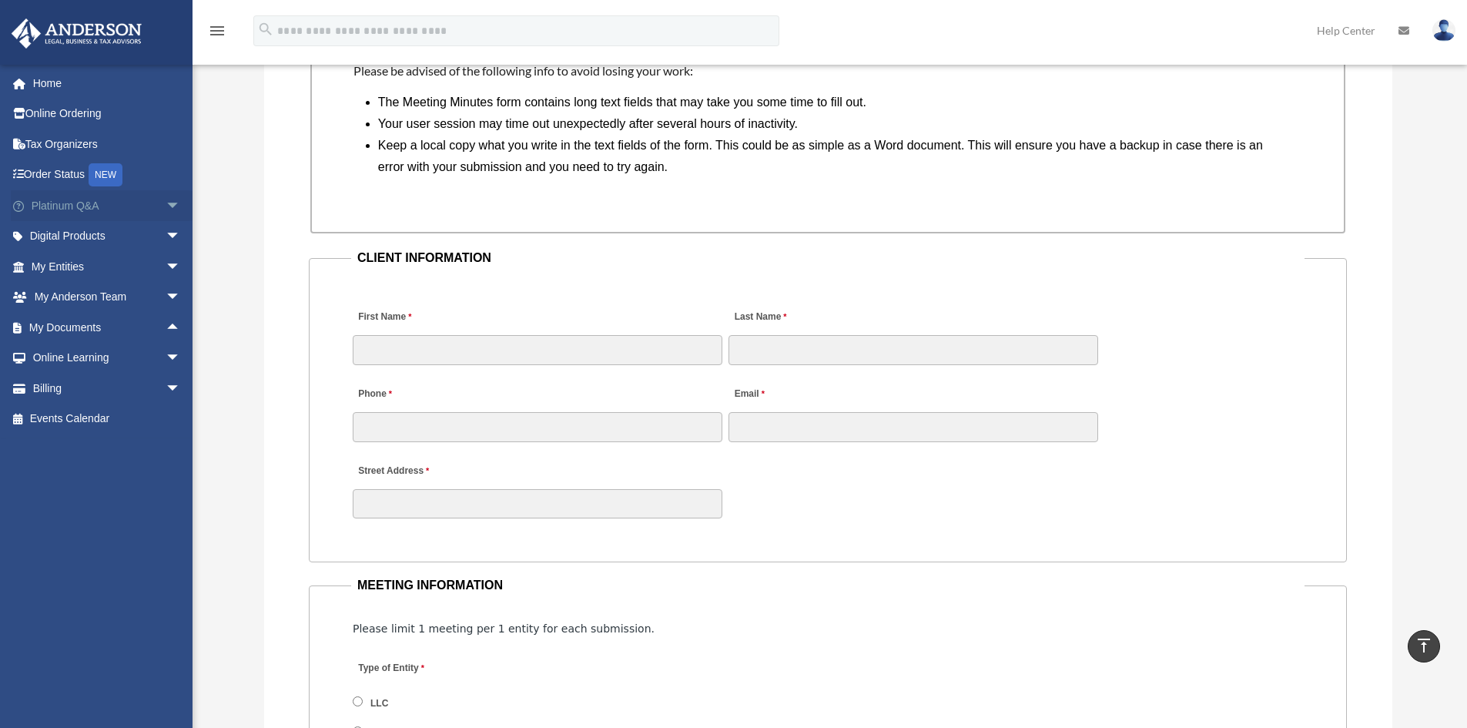
click at [166, 211] on span "arrow_drop_down" at bounding box center [181, 206] width 31 height 32
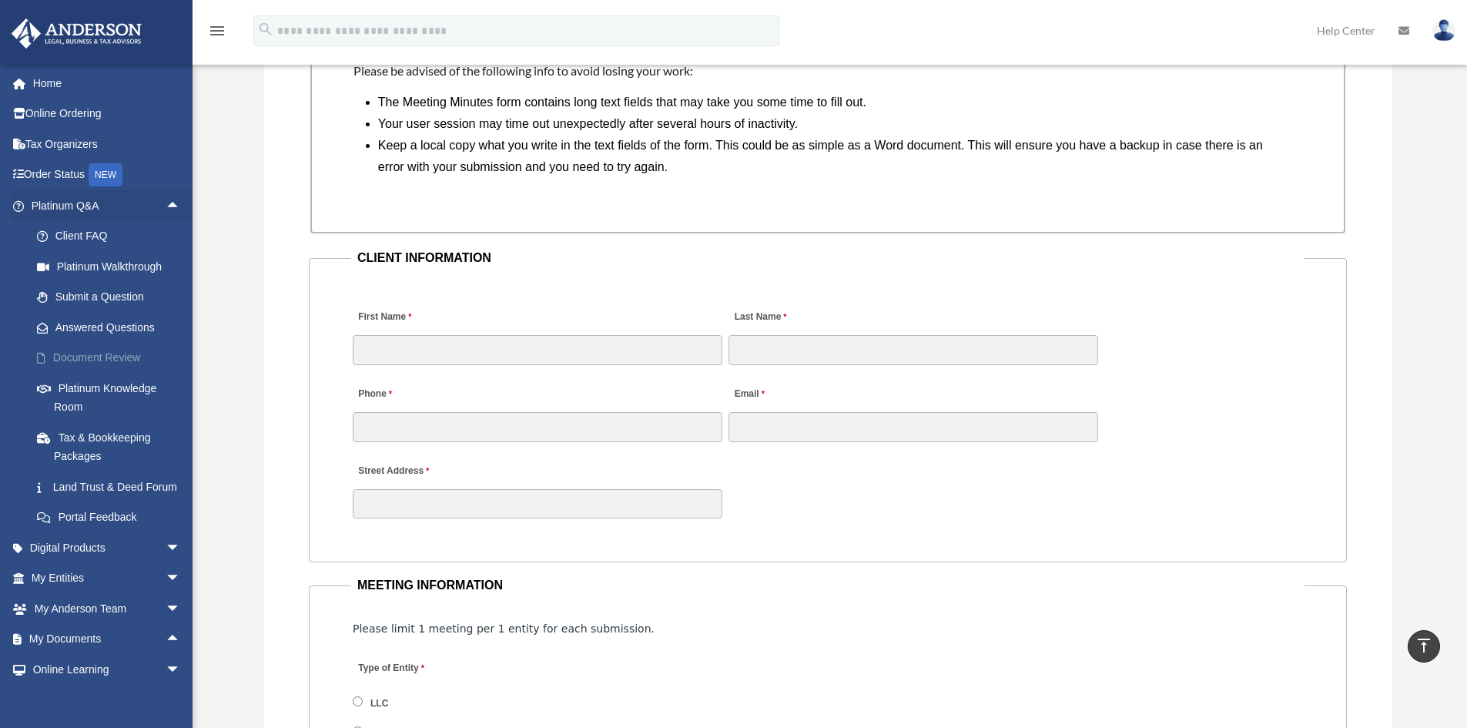
click at [158, 363] on link "Document Review" at bounding box center [113, 358] width 183 height 31
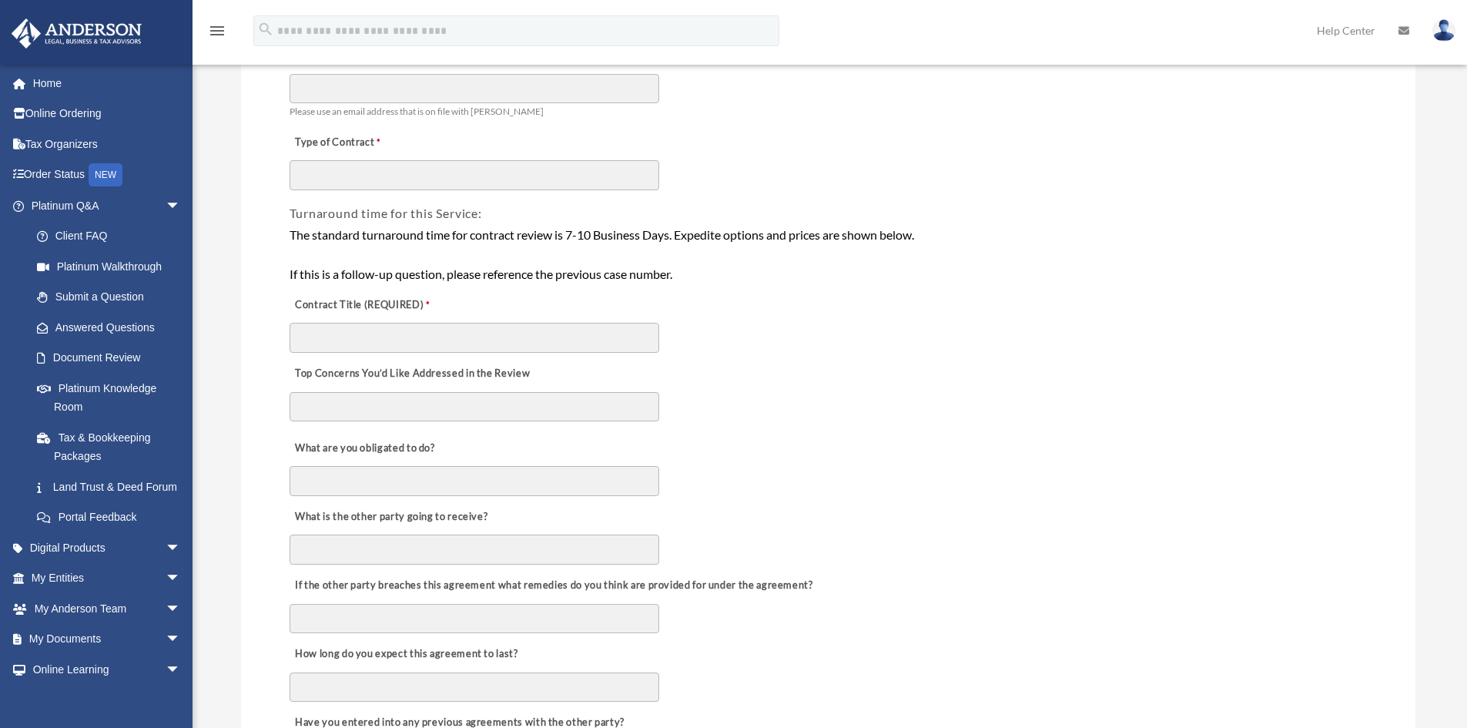
scroll to position [231, 0]
